Goal: Find contact information: Find contact information

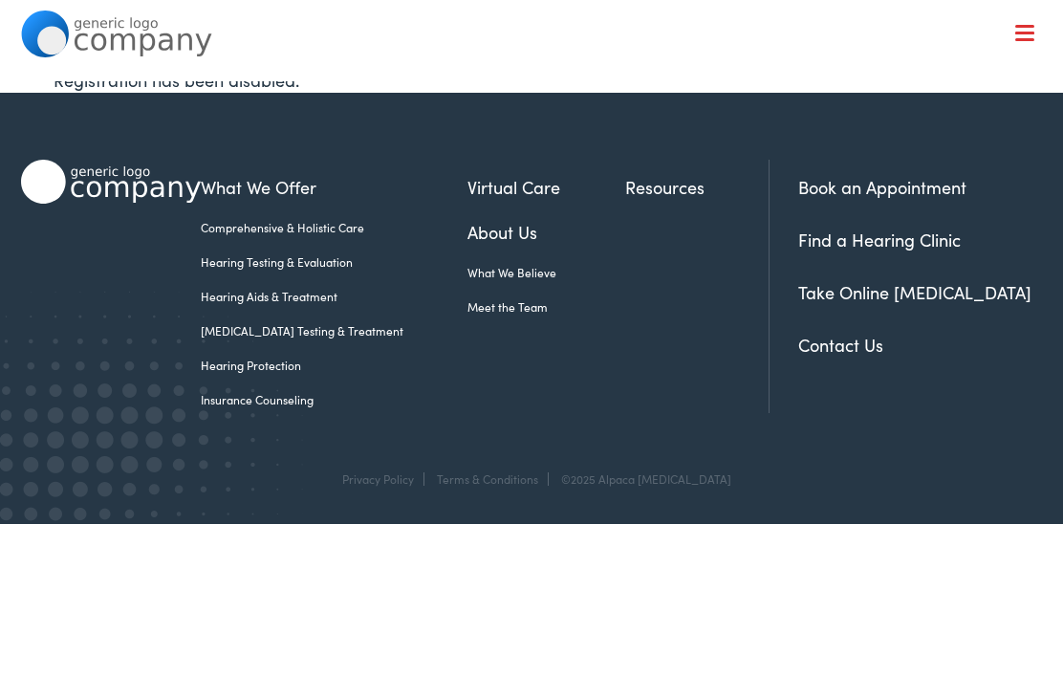
click at [837, 351] on link "Contact Us" at bounding box center [841, 345] width 85 height 24
